Goal: Navigation & Orientation: Find specific page/section

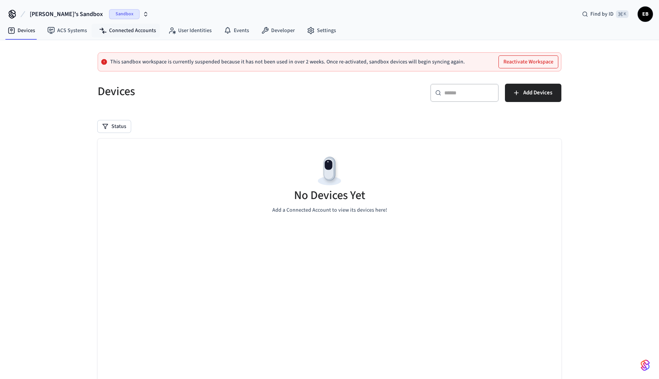
click at [134, 37] on nav "Devices ACS Systems Connected Accounts User Identities Events Developer Settings" at bounding box center [172, 31] width 341 height 18
click at [134, 32] on link "Connected Accounts" at bounding box center [127, 31] width 69 height 14
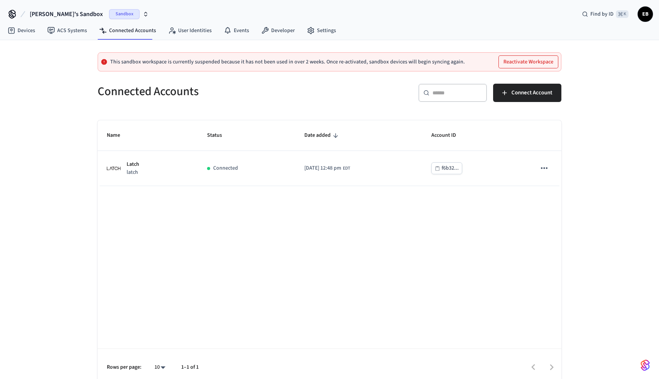
click at [109, 16] on div "Sandbox" at bounding box center [129, 14] width 40 height 10
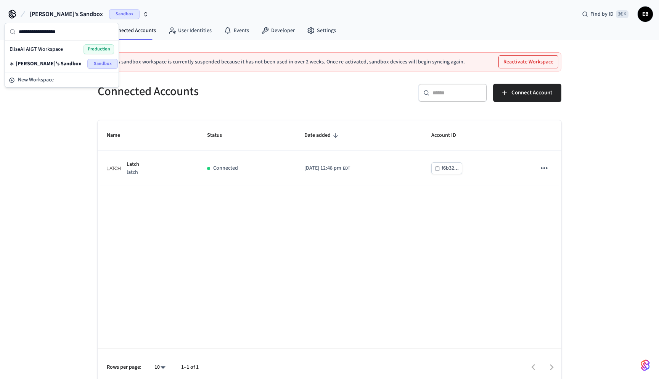
click at [71, 51] on div "EliseAI AIGT Workspace Production" at bounding box center [62, 49] width 105 height 10
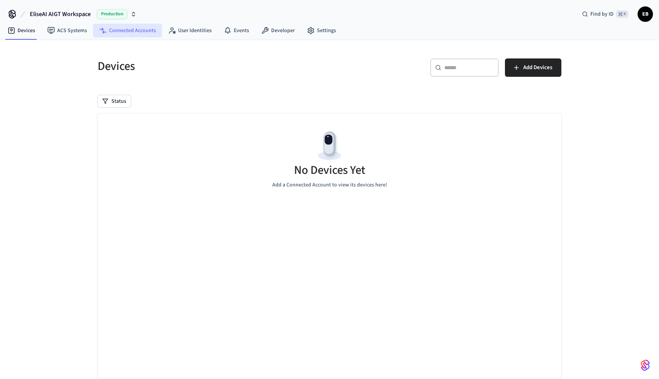
click at [121, 29] on link "Connected Accounts" at bounding box center [127, 31] width 69 height 14
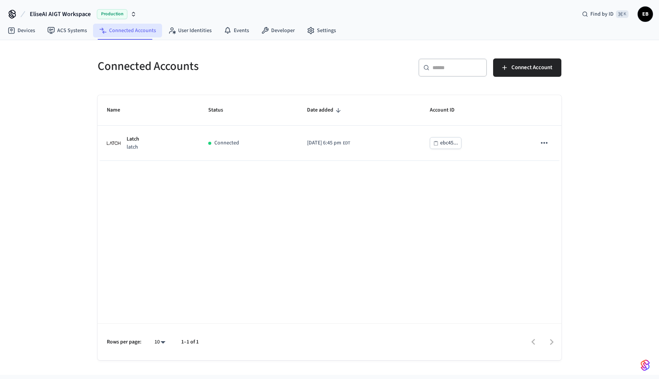
click at [127, 26] on link "Connected Accounts" at bounding box center [127, 31] width 69 height 14
click at [61, 29] on link "ACS Systems" at bounding box center [67, 31] width 52 height 14
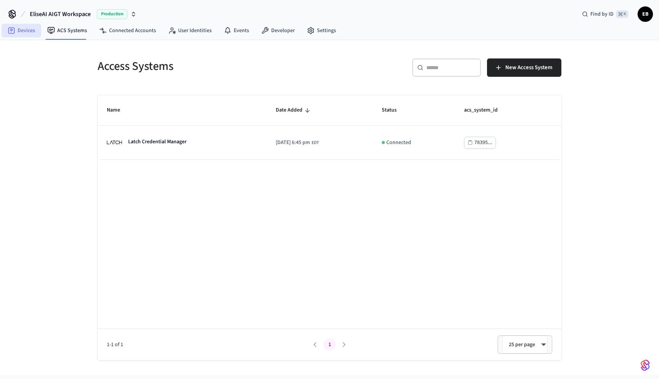
click at [25, 29] on link "Devices" at bounding box center [22, 31] width 40 height 14
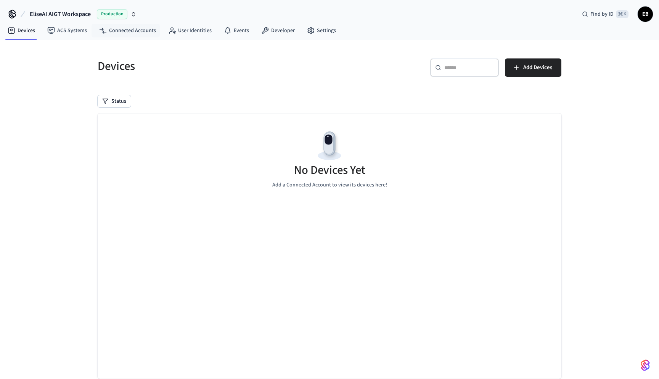
click at [112, 14] on span "Production" at bounding box center [112, 14] width 31 height 10
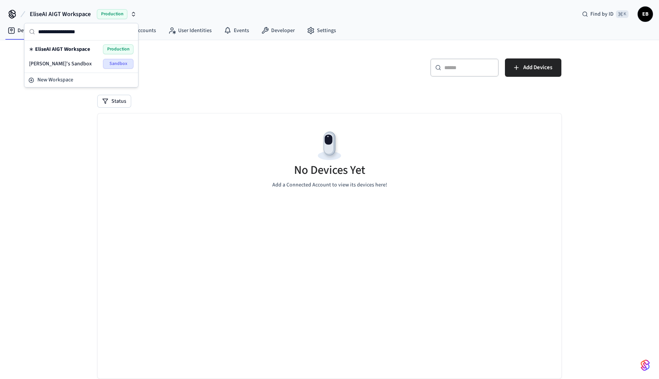
click at [81, 64] on div "[PERSON_NAME]'s Sandbox Sandbox" at bounding box center [81, 64] width 105 height 10
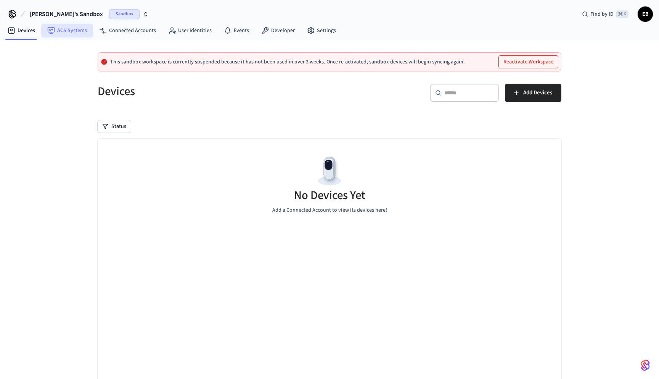
click at [74, 33] on link "ACS Systems" at bounding box center [67, 31] width 52 height 14
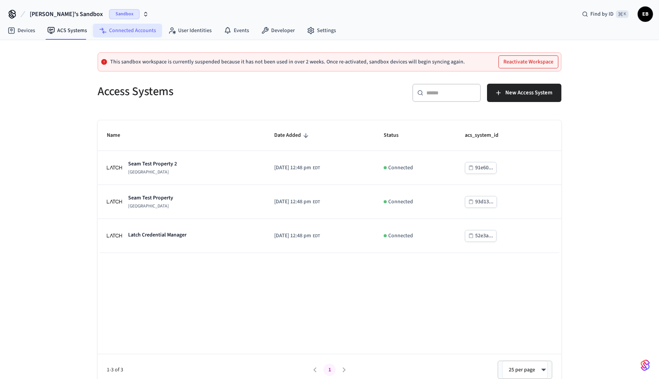
click at [134, 35] on link "Connected Accounts" at bounding box center [127, 31] width 69 height 14
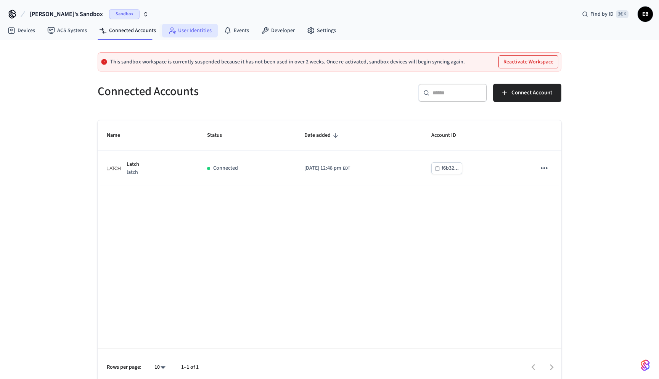
click at [203, 34] on link "User Identities" at bounding box center [190, 31] width 56 height 14
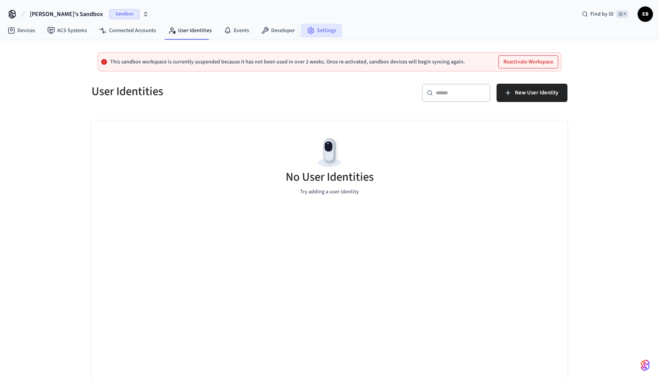
click at [301, 26] on link "Settings" at bounding box center [321, 31] width 41 height 14
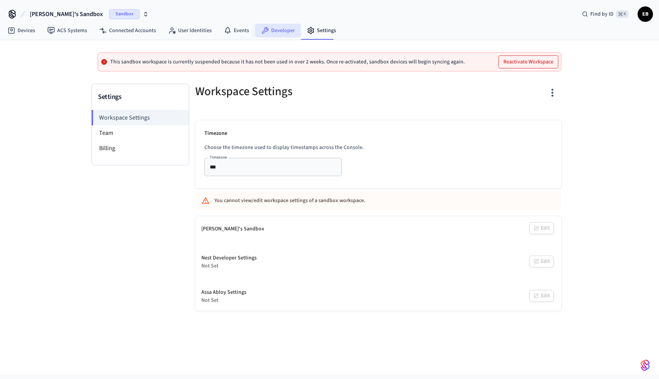
click at [285, 31] on link "Developer" at bounding box center [278, 31] width 46 height 14
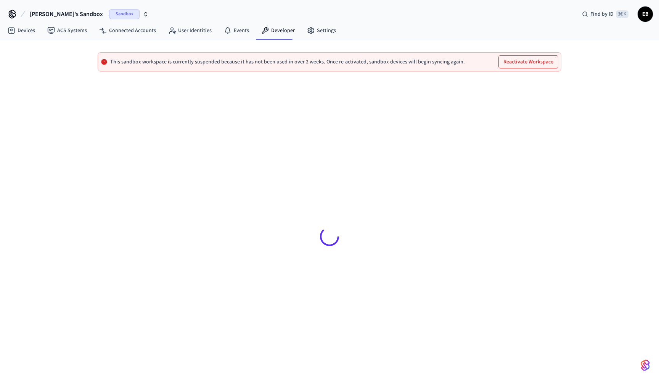
click at [368, 23] on div "Devices ACS Systems Connected Accounts User Identities Events Developer Settings" at bounding box center [329, 31] width 659 height 18
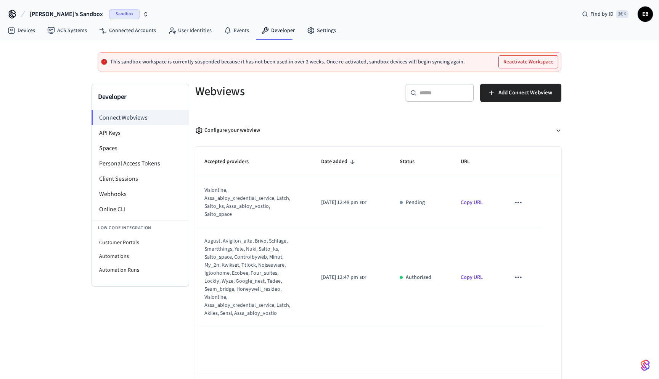
scroll to position [33, 0]
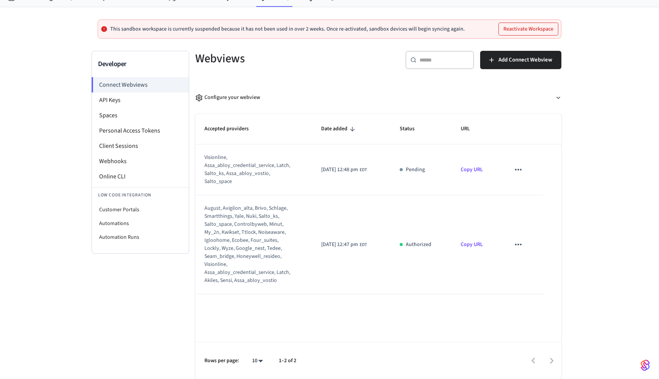
click at [265, 239] on div "august, avigilon_alta, brivo, schlage, smartthings, yale, nuki, salto_ks, salto…" at bounding box center [249, 244] width 89 height 80
click at [133, 169] on li "Online CLI" at bounding box center [140, 176] width 97 height 15
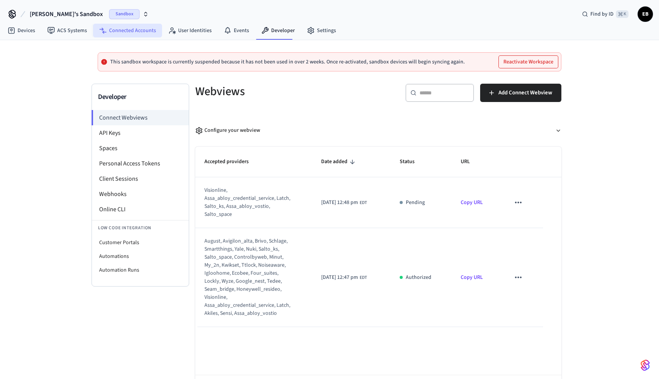
click at [127, 27] on link "Connected Accounts" at bounding box center [127, 31] width 69 height 14
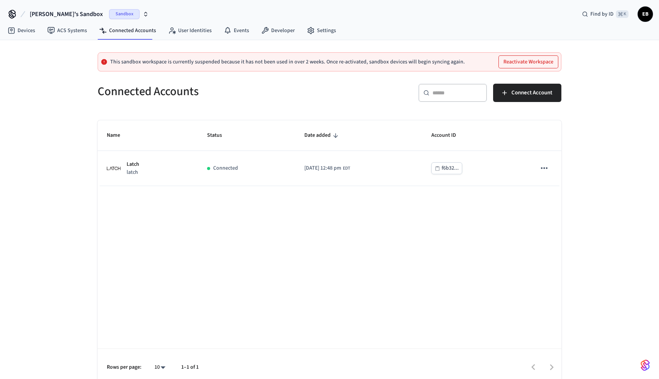
click at [59, 11] on span "[PERSON_NAME]'s Sandbox" at bounding box center [66, 14] width 73 height 9
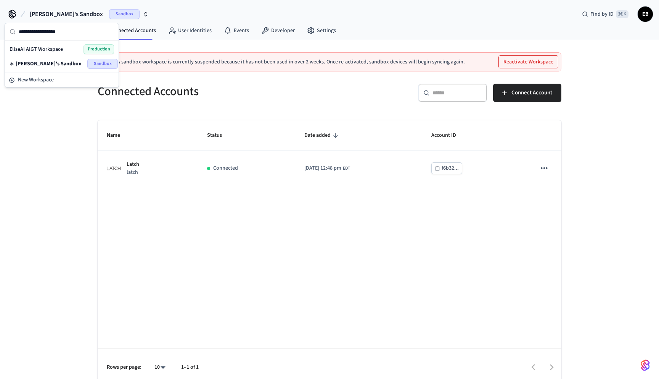
click at [56, 46] on span "EliseAI AIGT Workspace" at bounding box center [36, 49] width 53 height 8
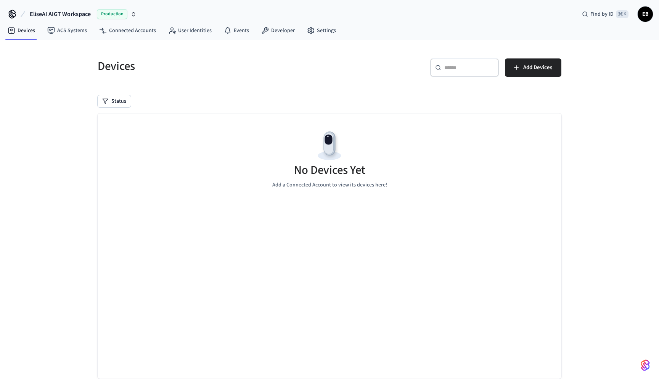
click at [55, 44] on div "Devices ​ ​ Add Devices Status No Devices Yet Add a Connected Account to view i…" at bounding box center [329, 219] width 659 height 358
click at [310, 30] on icon at bounding box center [311, 31] width 8 height 8
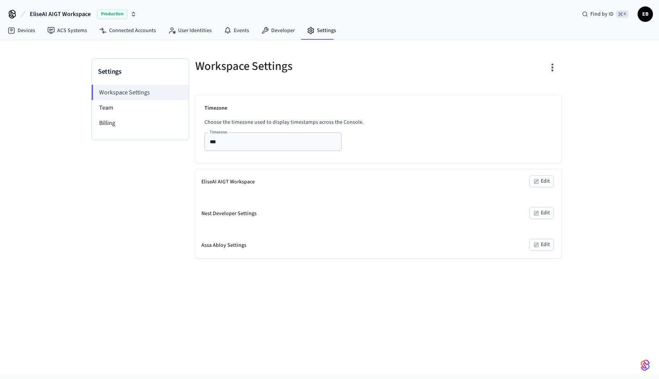
click at [239, 179] on div "EliseAI AIGT Workspace" at bounding box center [227, 182] width 53 height 8
click at [271, 27] on link "Developer" at bounding box center [278, 31] width 46 height 14
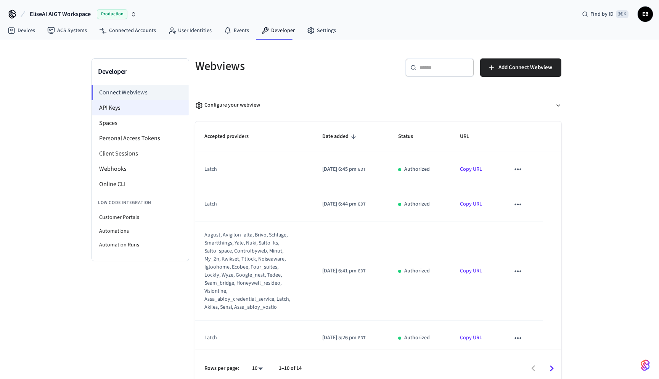
click at [160, 103] on li "API Keys" at bounding box center [140, 107] width 97 height 15
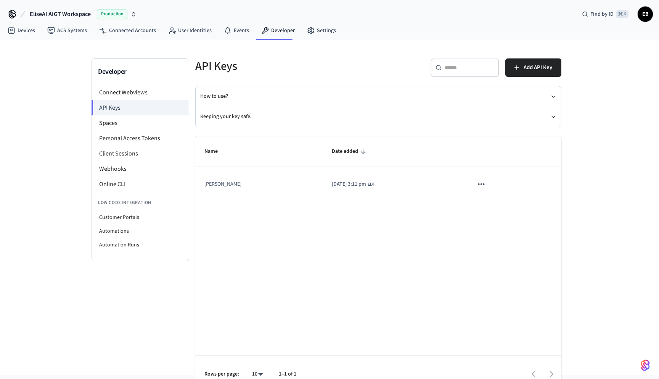
click at [274, 185] on td "[PERSON_NAME]" at bounding box center [258, 184] width 127 height 35
click at [487, 186] on icon "sticky table" at bounding box center [482, 184] width 10 height 10
click at [291, 215] on div at bounding box center [329, 189] width 659 height 379
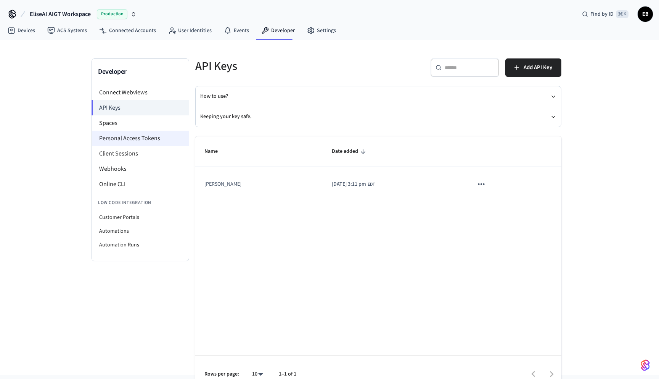
click at [143, 131] on li "Personal Access Tokens" at bounding box center [140, 138] width 97 height 15
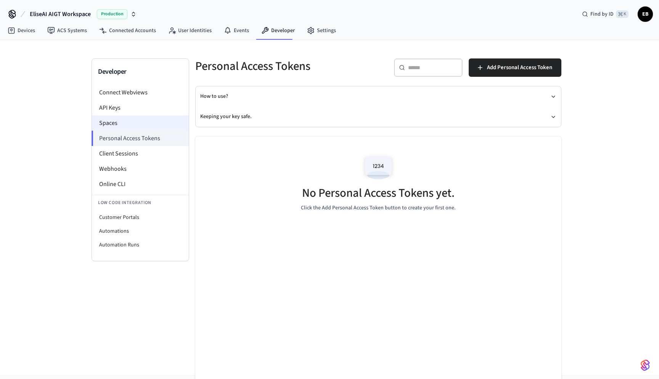
click at [145, 121] on li "Spaces" at bounding box center [140, 122] width 97 height 15
